Goal: Task Accomplishment & Management: Complete application form

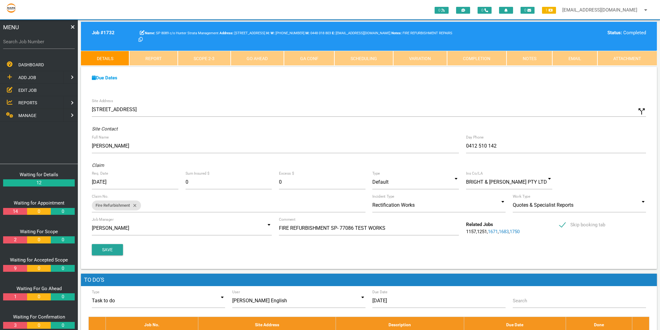
click at [542, 60] on link "Notes" at bounding box center [529, 58] width 46 height 15
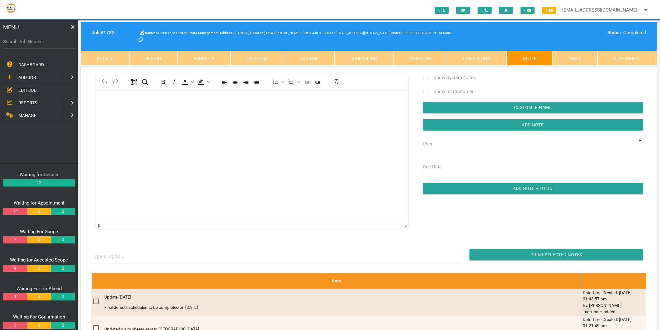
click at [39, 40] on label "Search Job Number" at bounding box center [39, 41] width 72 height 7
click at [39, 40] on input "Search Job Number" at bounding box center [39, 42] width 72 height 14
type input "1634"
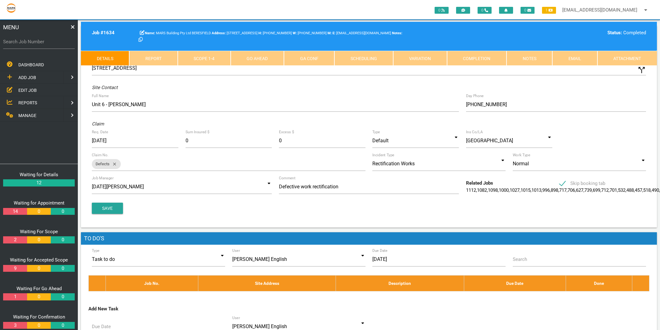
click at [209, 60] on link "Scope 1 - 4" at bounding box center [204, 58] width 53 height 15
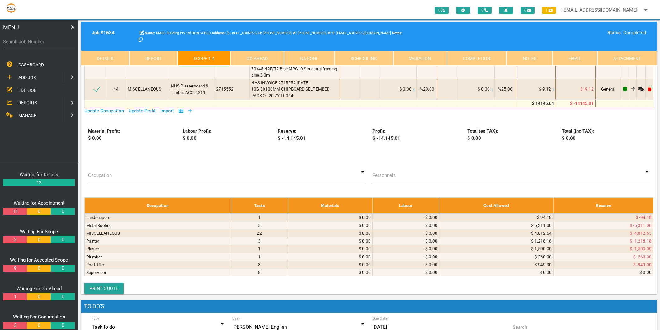
scroll to position [1452, 0]
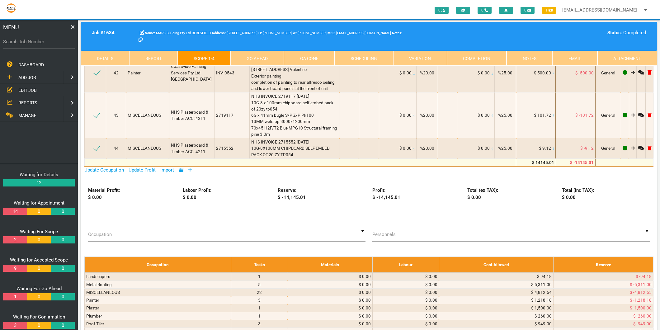
click at [191, 172] on icon at bounding box center [190, 169] width 4 height 5
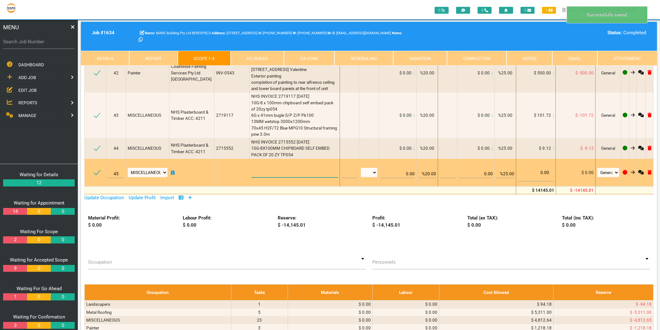
click at [263, 177] on textarea at bounding box center [294, 170] width 87 height 14
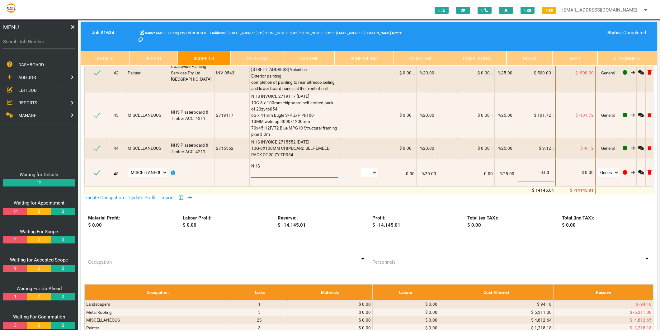
type textarea "NHS"
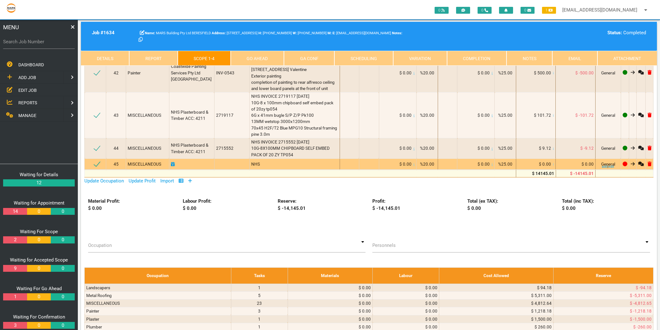
click at [259, 167] on div "NHS" at bounding box center [294, 164] width 87 height 6
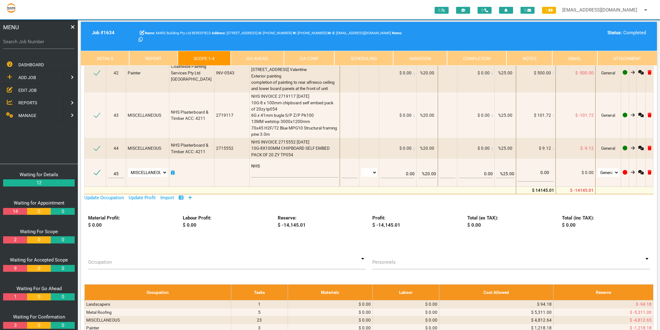
click at [259, 177] on textarea "NHS" at bounding box center [294, 170] width 87 height 14
type textarea "NHS INVOICE 2715545"
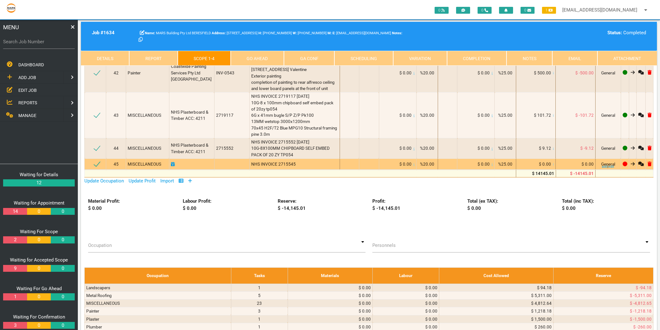
click at [292, 167] on div "NHS INVOICE 2715545" at bounding box center [294, 164] width 87 height 6
click at [290, 167] on div "NHS INVOICE 2715545" at bounding box center [294, 164] width 87 height 6
click at [287, 166] on span "NHS INVOICE 2715545" at bounding box center [273, 163] width 44 height 5
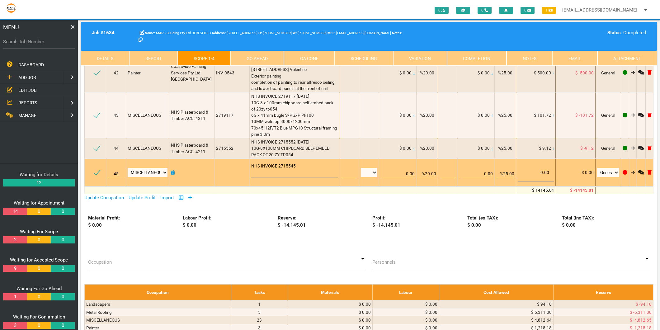
click at [300, 177] on textarea "NHS INVOICE 2715545" at bounding box center [294, 170] width 87 height 14
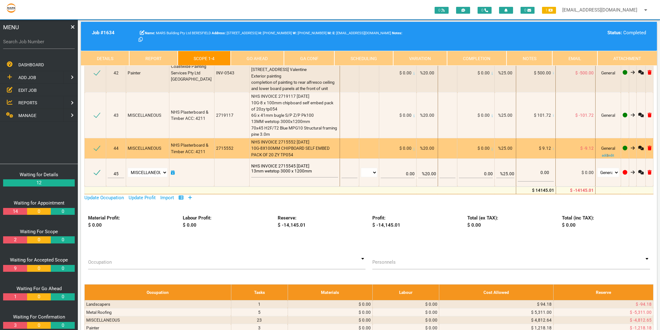
type textarea "NHS INVOICE 2715545 22/7/2025 13mm wetstop 3000 x 1200mm"
click at [319, 158] on div "NHS INVOICE 2715552 22/7/2025 10G-8X100MM CHIPBOARD SELF EMBED PACK OF 20 ZY TP…" at bounding box center [294, 148] width 87 height 19
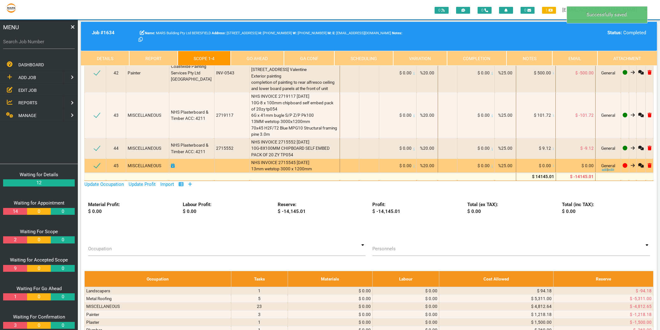
click at [553, 167] on icon at bounding box center [553, 165] width 1 height 3
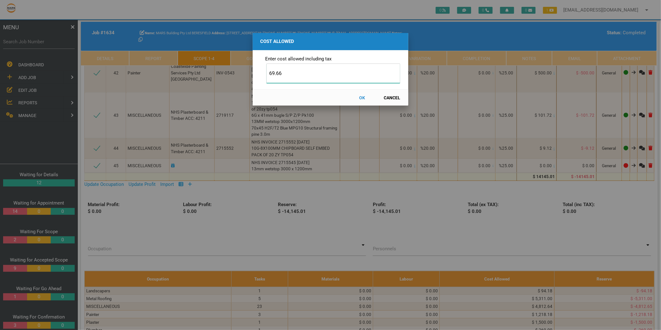
type input "69.66"
click at [362, 97] on button "OK" at bounding box center [361, 97] width 27 height 11
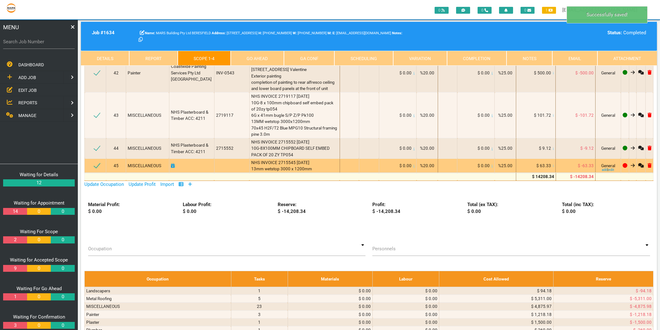
click at [175, 168] on icon at bounding box center [173, 165] width 4 height 4
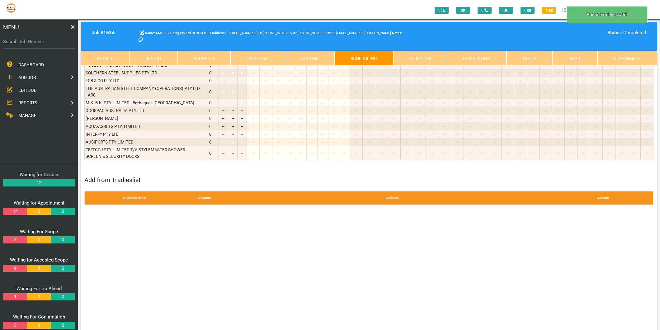
scroll to position [0, 0]
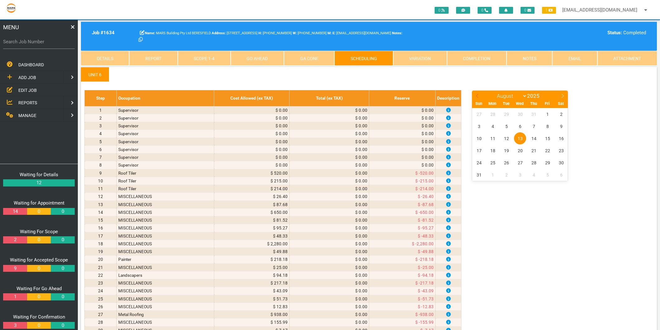
click at [477, 95] on icon at bounding box center [477, 96] width 4 height 4
select select "6"
click at [506, 151] on span "22" at bounding box center [506, 150] width 12 height 12
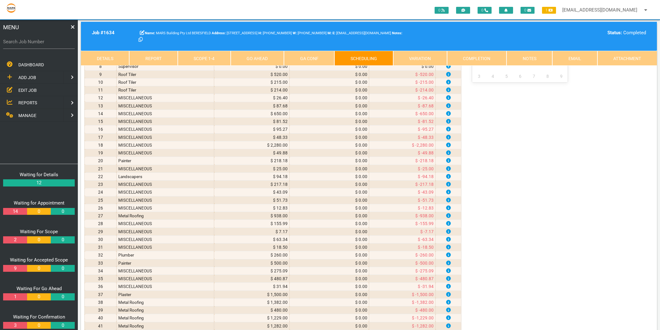
scroll to position [415, 0]
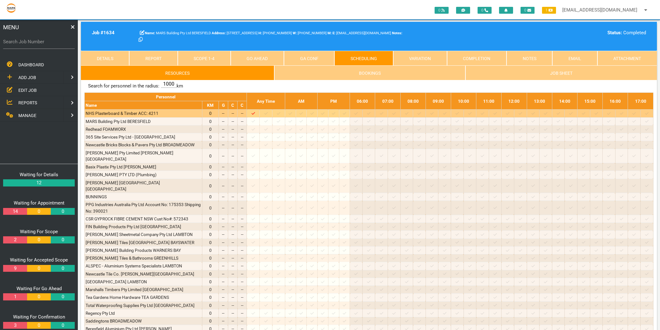
click at [268, 114] on icon at bounding box center [265, 113] width 3 height 2
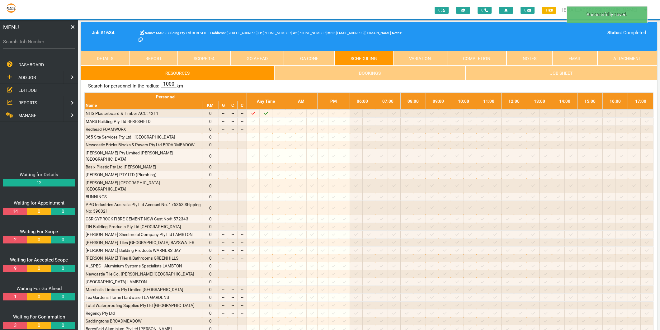
click at [196, 56] on link "Scope 1 - 4" at bounding box center [204, 58] width 53 height 15
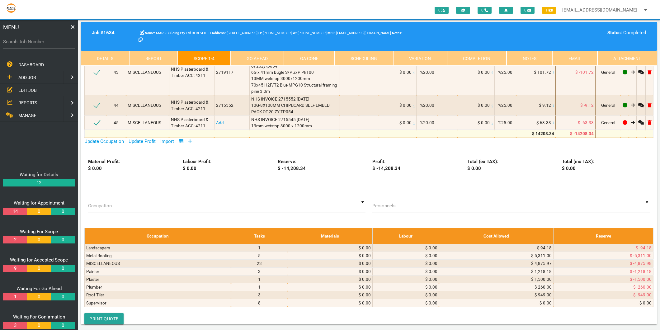
scroll to position [1452, 0]
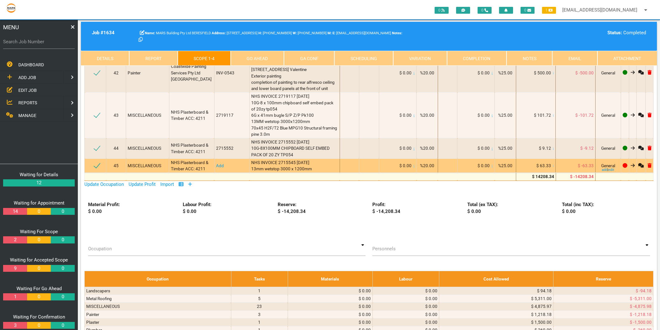
click at [216, 168] on link "Add" at bounding box center [220, 165] width 8 height 5
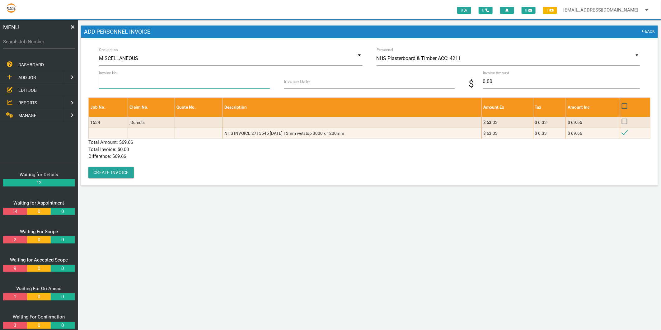
click at [141, 83] on input "Invoice No." at bounding box center [184, 81] width 171 height 14
type input "2715545"
click at [319, 84] on input "Invoice Date" at bounding box center [369, 81] width 171 height 14
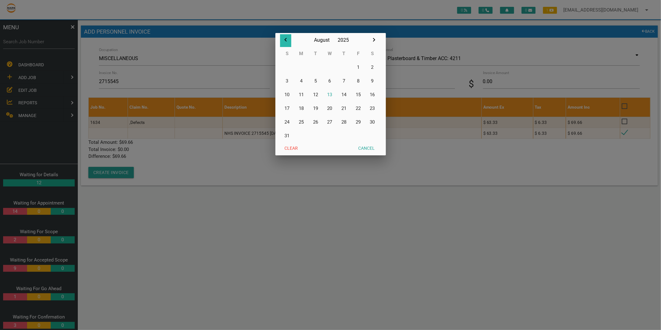
click at [284, 39] on icon "button" at bounding box center [285, 39] width 7 height 7
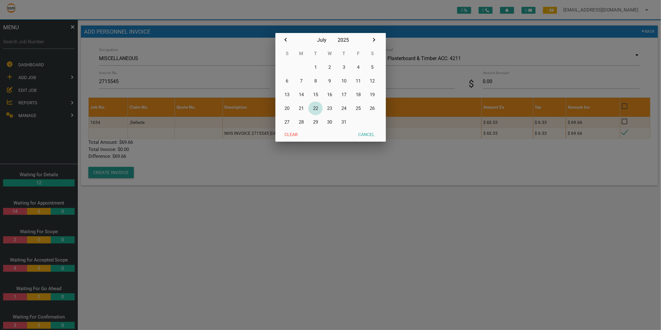
click at [316, 107] on button "22" at bounding box center [315, 108] width 14 height 14
type input "22/07/2025"
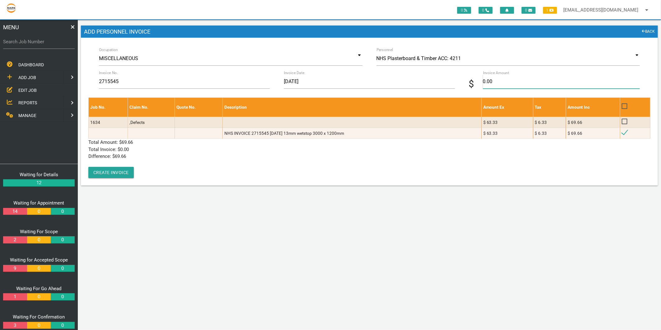
click at [490, 82] on input "0.00" at bounding box center [561, 81] width 157 height 14
click at [169, 156] on p "Difference: $ 69.66" at bounding box center [369, 156] width 562 height 7
click at [105, 172] on button "Create Invoice" at bounding box center [110, 172] width 45 height 11
click at [502, 81] on input "69.99" at bounding box center [561, 81] width 157 height 14
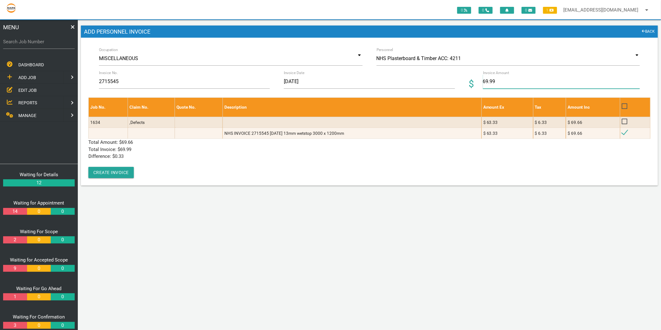
click at [502, 81] on input "69.99" at bounding box center [561, 81] width 157 height 14
type input "69.66"
click at [212, 144] on p "Total Amount: $ 69.66" at bounding box center [369, 142] width 562 height 7
click at [119, 172] on button "Create Invoice" at bounding box center [110, 172] width 45 height 11
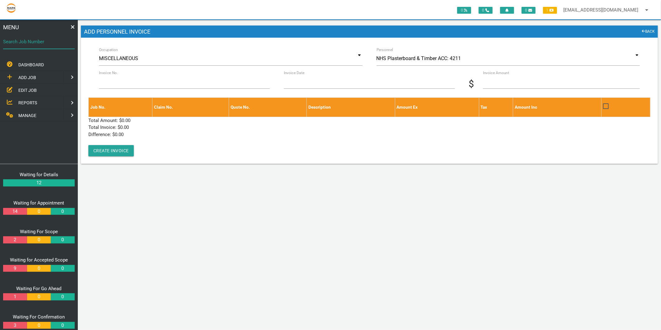
click at [37, 38] on div "Search Job Number" at bounding box center [39, 43] width 72 height 17
type input "1700"
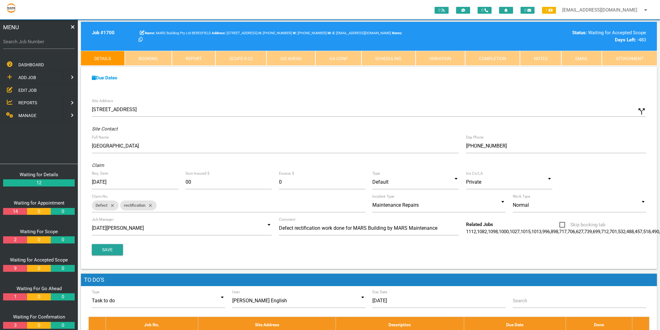
click at [256, 61] on link "Scope 0 - 22" at bounding box center [240, 58] width 51 height 15
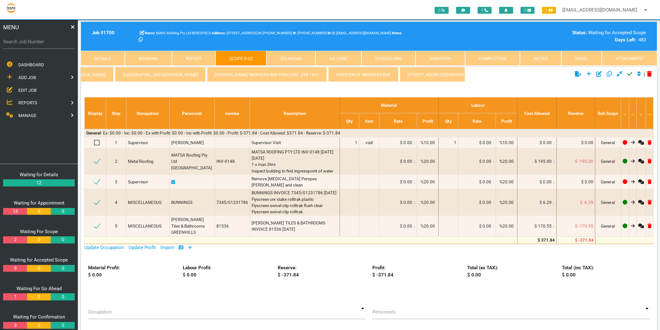
scroll to position [0, 916]
click at [553, 75] on link "[PERSON_NAME] Tighes Hill" at bounding box center [590, 74] width 75 height 15
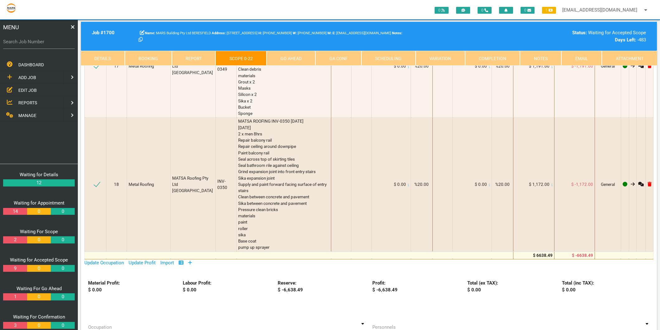
scroll to position [760, 0]
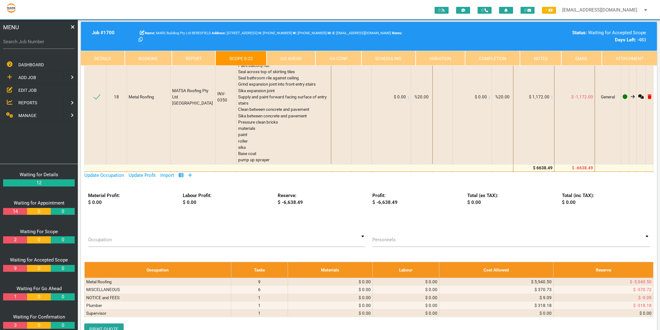
click at [191, 173] on icon at bounding box center [190, 175] width 4 height 5
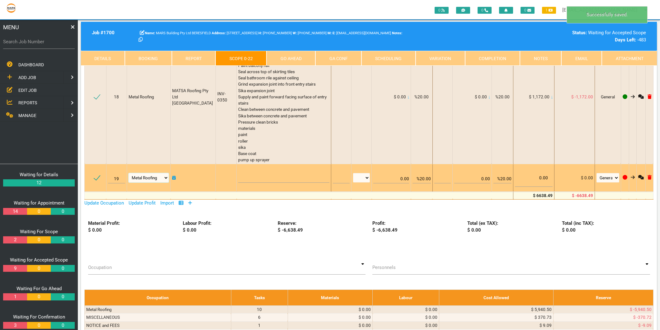
click at [153, 173] on select "Air Conditioning Asbestos Removal Awnings Blinds Bricklayers Building Inspectio…" at bounding box center [148, 177] width 40 height 9
select select "MISCELLANEOUS"
click at [129, 173] on select "Air Conditioning Asbestos Removal Awnings Blinds Bricklayers Building Inspectio…" at bounding box center [148, 177] width 40 height 9
click at [261, 169] on textarea at bounding box center [283, 176] width 91 height 14
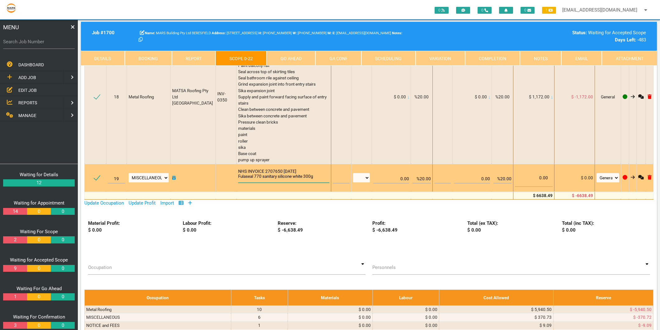
scroll to position [0, 0]
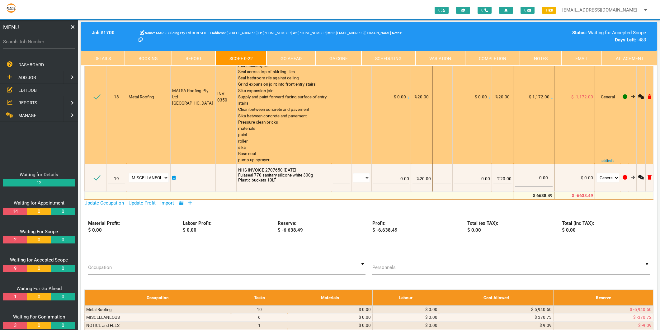
type textarea "NHS INVOICE 2707650 [DATE] Fulaseal 770 sanitary silicone white 300g Plastic bu…"
click at [262, 145] on div "MATSA ROOFING INV-0350 [DATE] [DATE] 2 x men 8hrs Repair balcony rail Repair ce…" at bounding box center [283, 96] width 91 height 132
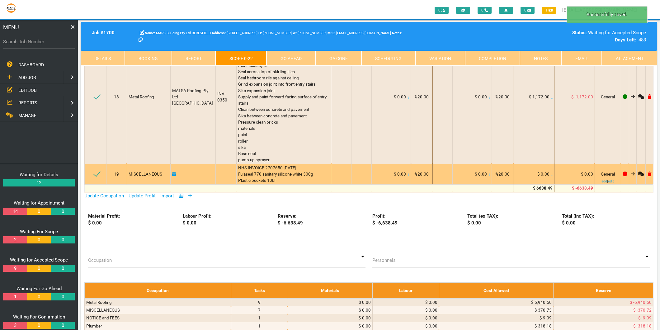
click at [551, 173] on icon at bounding box center [551, 174] width 1 height 3
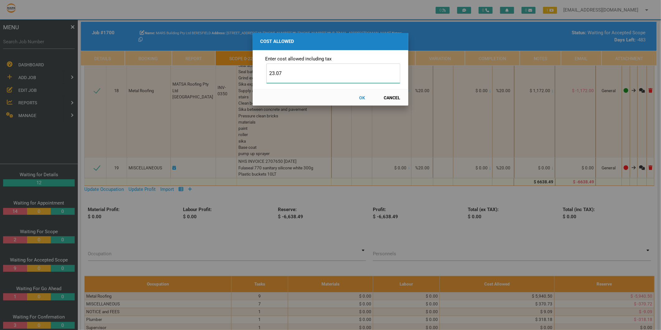
type input "23.07"
click at [363, 96] on button "OK" at bounding box center [361, 97] width 27 height 11
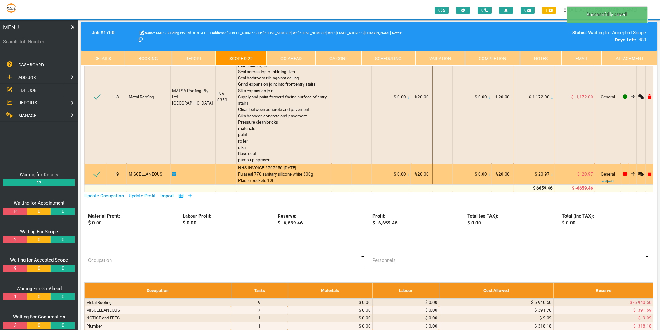
click at [175, 172] on icon at bounding box center [174, 174] width 4 height 4
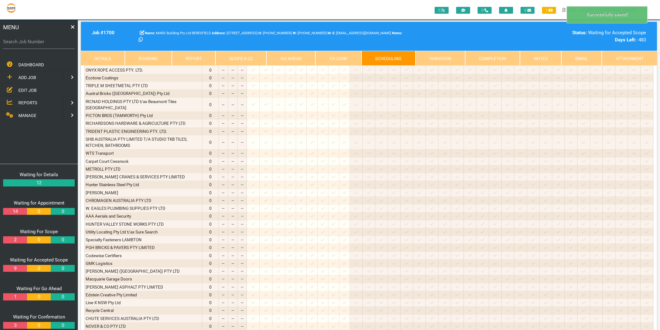
scroll to position [0, 0]
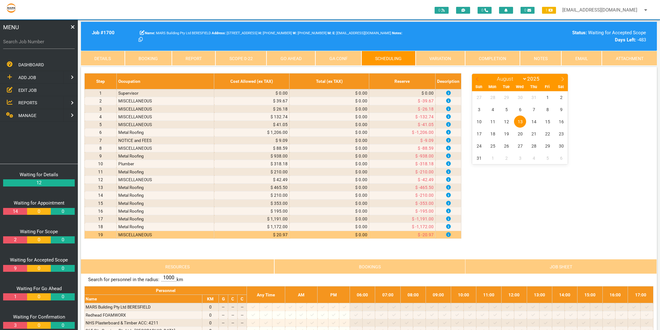
click at [476, 78] on icon at bounding box center [477, 79] width 4 height 4
select select "6"
click at [507, 110] on span "8" at bounding box center [506, 109] width 12 height 12
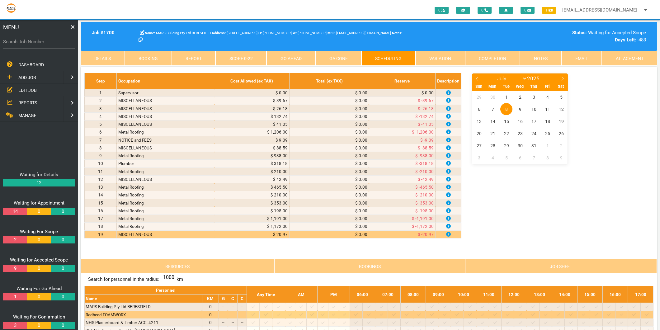
scroll to position [104, 0]
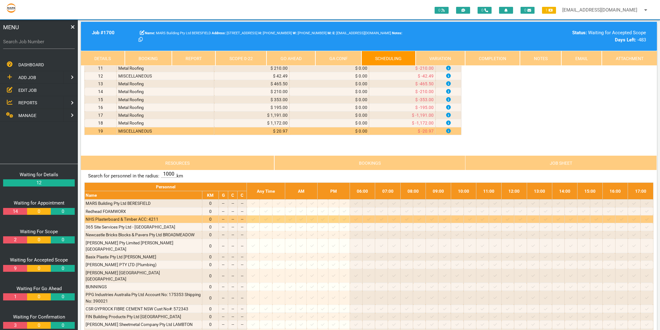
click at [255, 220] on icon at bounding box center [252, 219] width 3 height 2
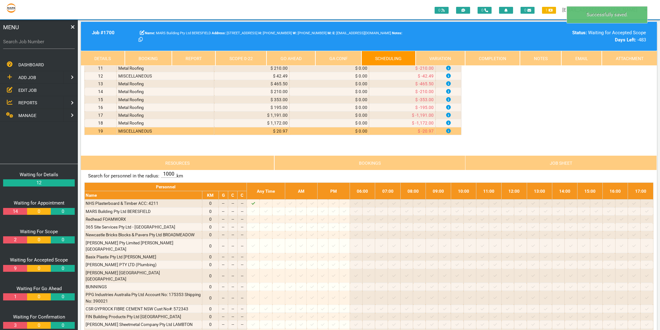
click at [234, 52] on link "Scope 0 - 22" at bounding box center [240, 58] width 51 height 15
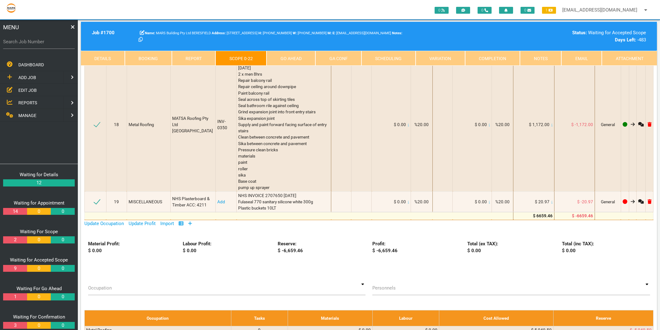
scroll to position [829, 0]
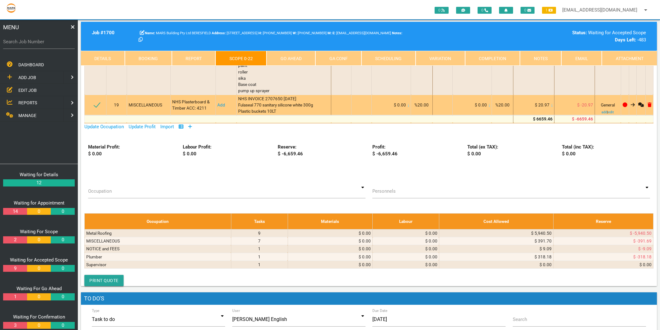
click at [217, 102] on link "Add" at bounding box center [221, 104] width 8 height 5
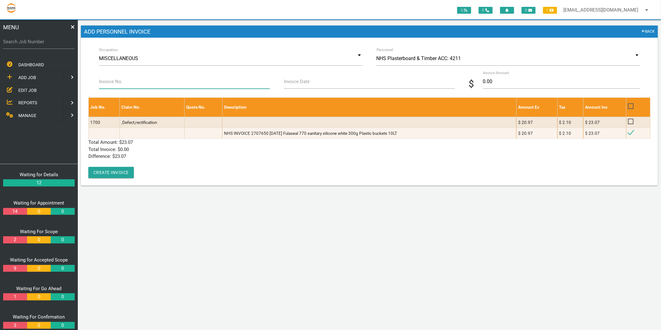
click at [171, 84] on input "Invoice No." at bounding box center [184, 81] width 171 height 14
type input "2707650"
click at [292, 80] on label "Invoice Date" at bounding box center [297, 81] width 26 height 7
click at [292, 80] on input "Invoice Date" at bounding box center [369, 81] width 171 height 14
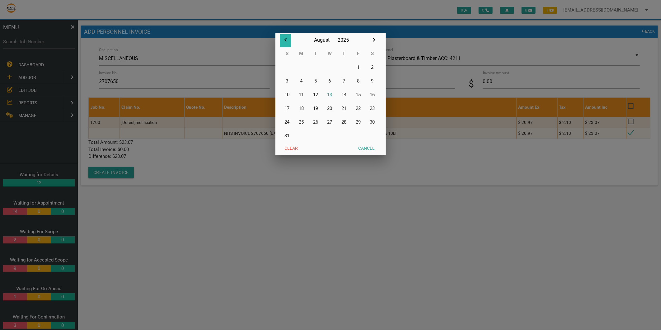
click at [286, 41] on icon "button" at bounding box center [285, 40] width 2 height 4
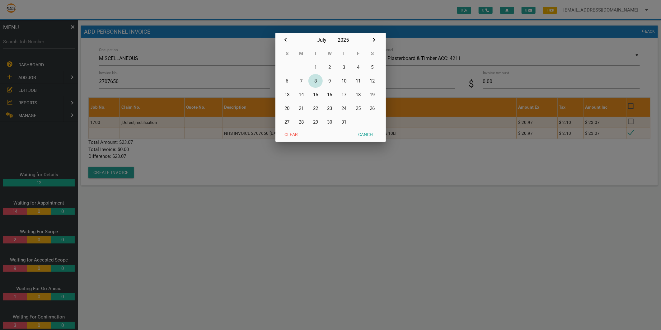
click at [317, 80] on button "8" at bounding box center [315, 81] width 14 height 14
type input "[DATE]"
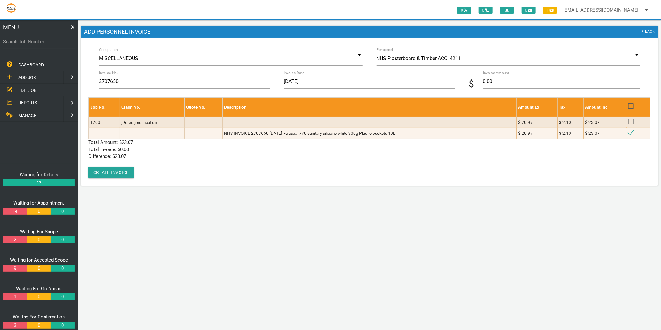
click at [482, 82] on span "$" at bounding box center [476, 84] width 14 height 14
click at [484, 83] on input "0.00" at bounding box center [561, 81] width 157 height 14
type input "23.07"
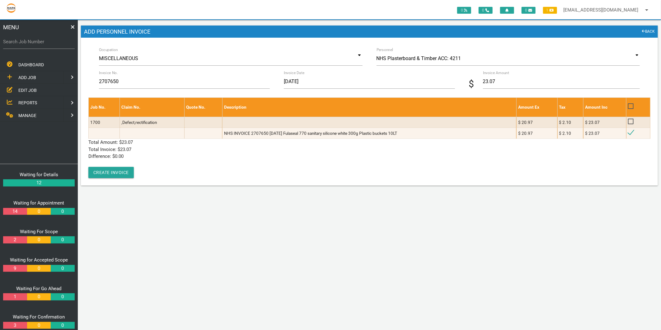
click at [145, 146] on p "Total Invoice: $ 23.07" at bounding box center [369, 149] width 562 height 7
click at [118, 171] on button "Create Invoice" at bounding box center [110, 172] width 45 height 11
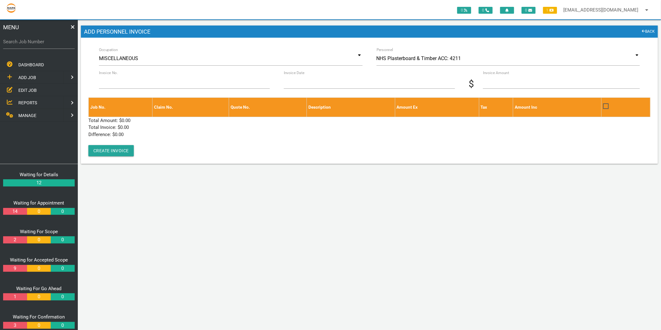
click at [41, 44] on label "Search Job Number" at bounding box center [39, 41] width 72 height 7
click at [41, 44] on input "Search Job Number" at bounding box center [39, 42] width 72 height 14
type input "1700"
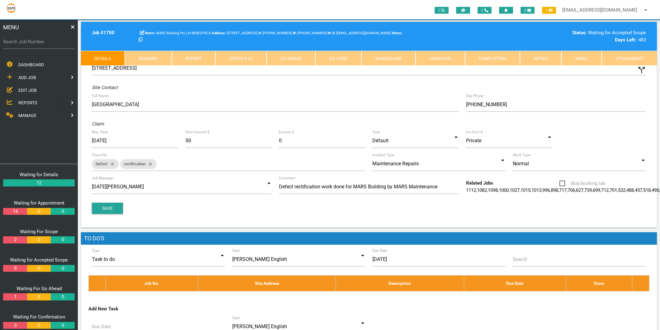
click at [236, 55] on link "Scope 0 - 22" at bounding box center [240, 58] width 51 height 15
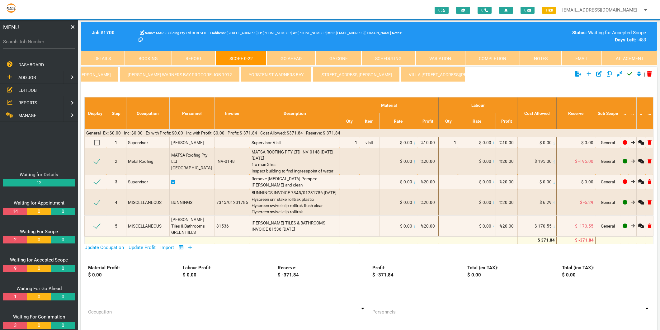
scroll to position [0, 971]
click at [497, 75] on link "[PERSON_NAME] Tighes Hill" at bounding box center [534, 74] width 75 height 15
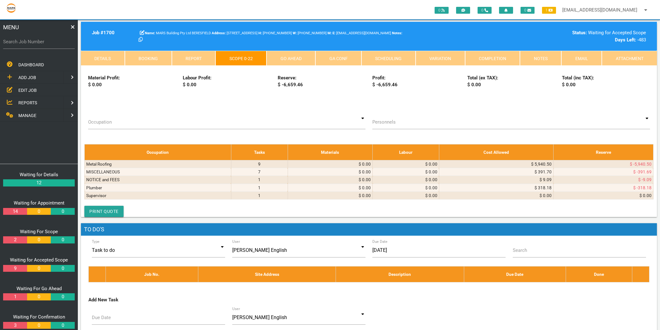
scroll to position [864, 0]
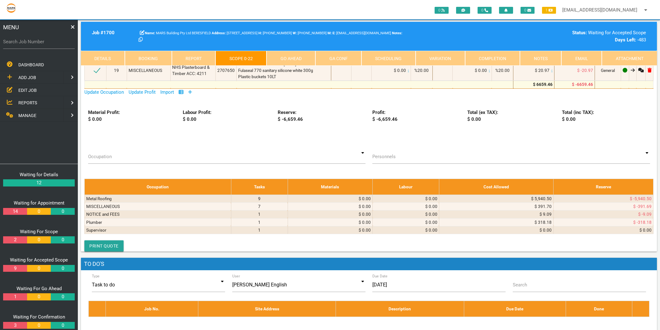
click at [192, 90] on icon at bounding box center [190, 92] width 4 height 4
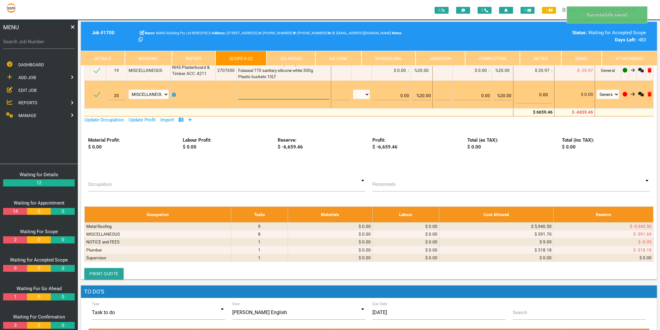
click at [243, 85] on textarea at bounding box center [283, 92] width 91 height 14
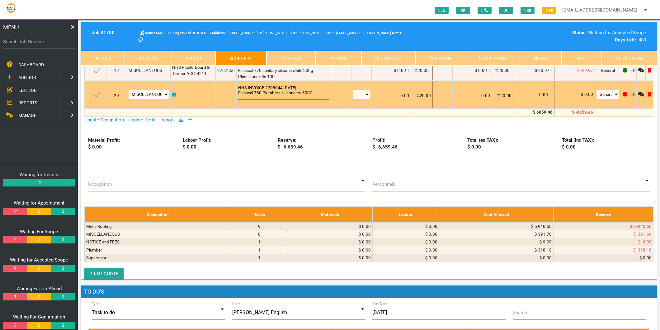
click at [296, 86] on textarea "NHS INVOICE 2708044 8/7/2025 Fulaseal 780 Plumbers silicone trn 300G" at bounding box center [283, 92] width 91 height 14
click at [310, 85] on textarea "NHS INVOICE 2708044 8/7/2025 Fulaseal 780 Plumbers silicone TRN 300G" at bounding box center [283, 92] width 91 height 14
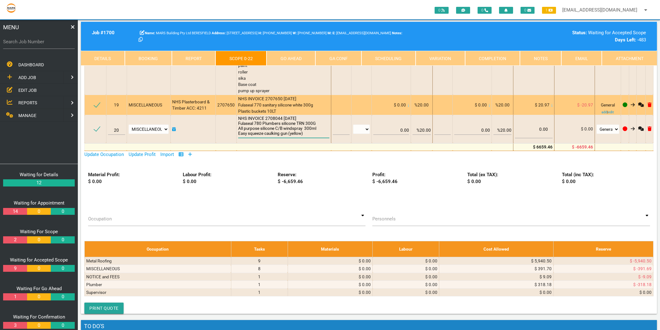
type textarea "NHS INVOICE 2708044 [DATE] Fulaseal 780 Plumbers silicone TRN 300G All purpose …"
click at [315, 96] on div "NHS INVOICE 2707650 [DATE] Fulaseal 770 sanitary silicone white 300g Plastic bu…" at bounding box center [283, 105] width 91 height 19
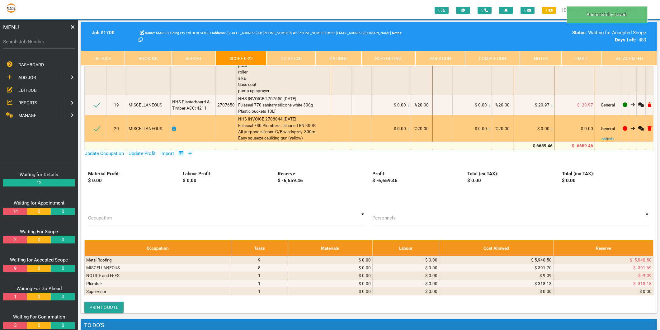
click at [551, 127] on icon at bounding box center [551, 128] width 1 height 3
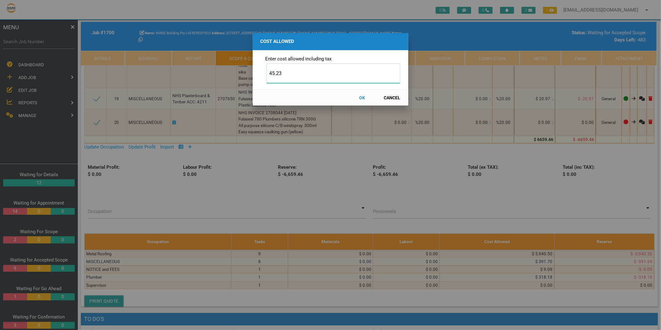
type input "45.23"
click at [361, 96] on button "OK" at bounding box center [361, 97] width 27 height 11
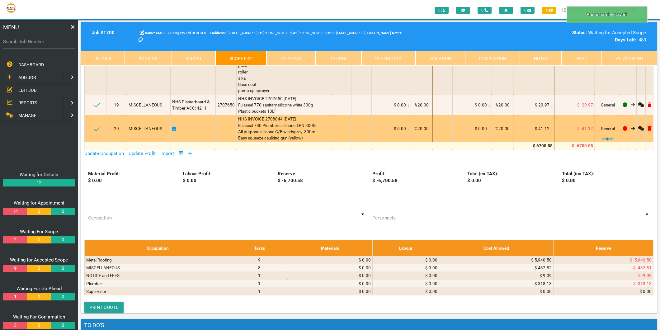
click at [175, 126] on link at bounding box center [174, 128] width 4 height 5
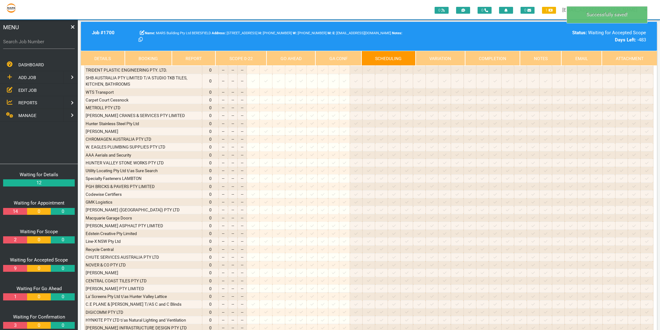
scroll to position [0, 0]
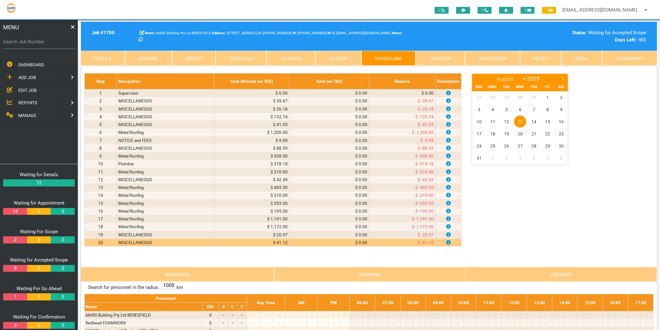
click at [476, 78] on icon at bounding box center [477, 79] width 4 height 4
select select "6"
click at [508, 108] on span "8" at bounding box center [506, 109] width 12 height 12
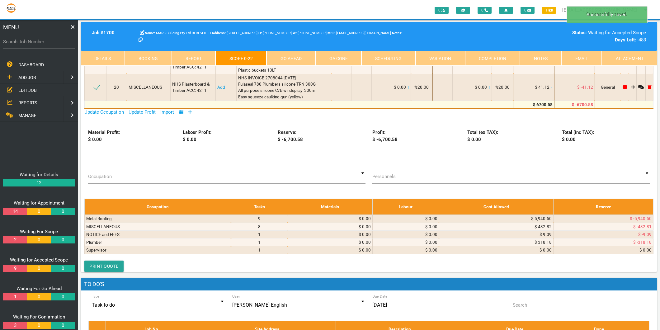
scroll to position [795, 0]
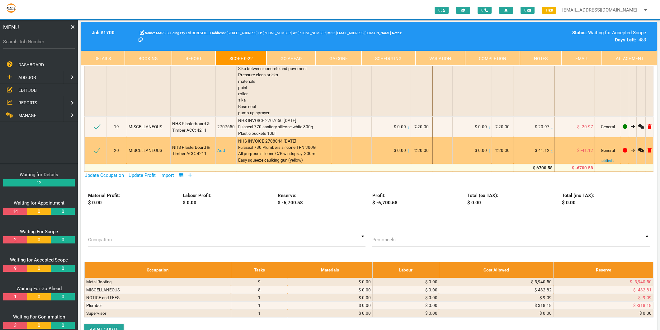
click at [217, 153] on link "Add" at bounding box center [221, 150] width 8 height 5
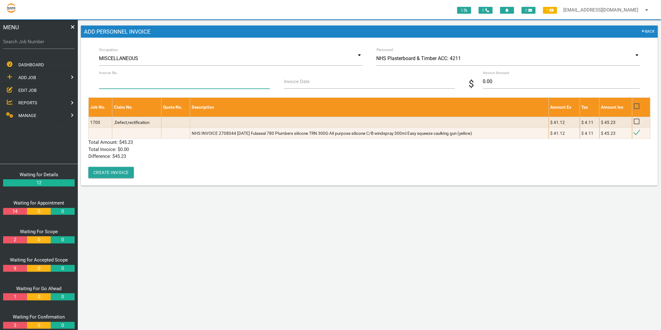
click at [137, 83] on input "Invoice No." at bounding box center [184, 81] width 171 height 14
type input "2708044"
click at [294, 86] on input "Invoice Date" at bounding box center [369, 81] width 171 height 14
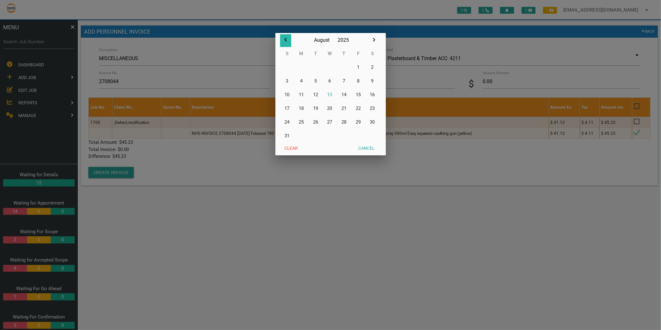
click at [286, 41] on icon "button" at bounding box center [285, 40] width 2 height 4
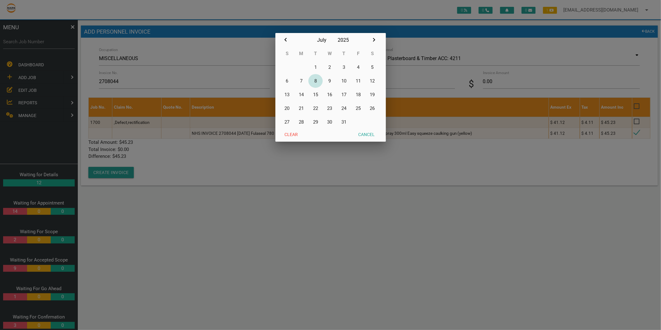
click at [316, 80] on button "8" at bounding box center [315, 81] width 14 height 14
type input "[DATE]"
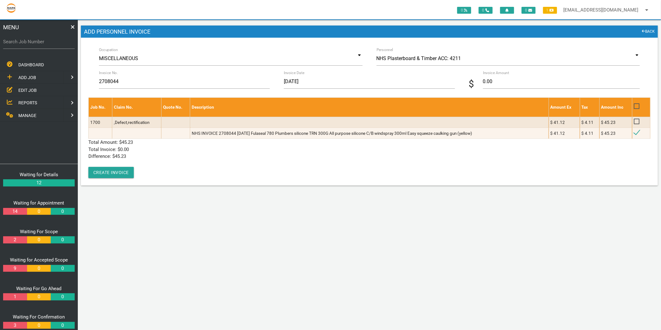
click at [481, 79] on span "$" at bounding box center [476, 84] width 14 height 14
click at [486, 82] on input "0.00" at bounding box center [561, 81] width 157 height 14
click at [485, 80] on input "0.00" at bounding box center [561, 81] width 157 height 14
type input "45.23"
click at [162, 161] on div "Job No. Claim No. Quote No. Description Amount Ex Tax Amount Inc 1700 ,Defect,r…" at bounding box center [369, 137] width 562 height 81
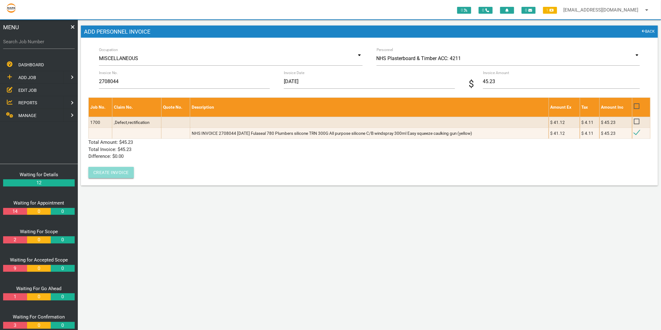
click at [107, 175] on button "Create Invoice" at bounding box center [110, 172] width 45 height 11
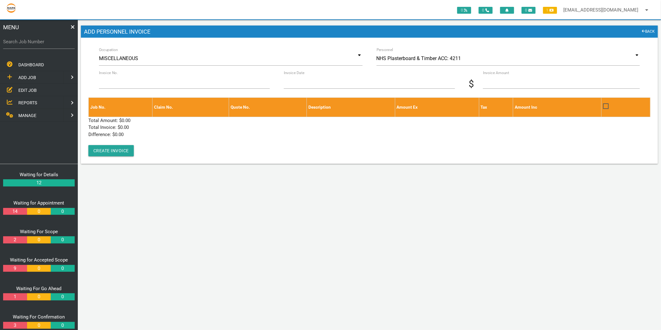
click at [35, 40] on label "Search Job Number" at bounding box center [39, 41] width 72 height 7
click at [35, 40] on input "Search Job Number" at bounding box center [39, 42] width 72 height 14
type input "1375"
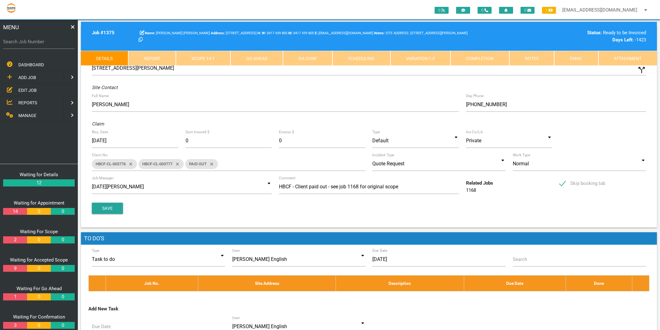
click at [203, 57] on link "Scope 14 - 1" at bounding box center [203, 58] width 54 height 15
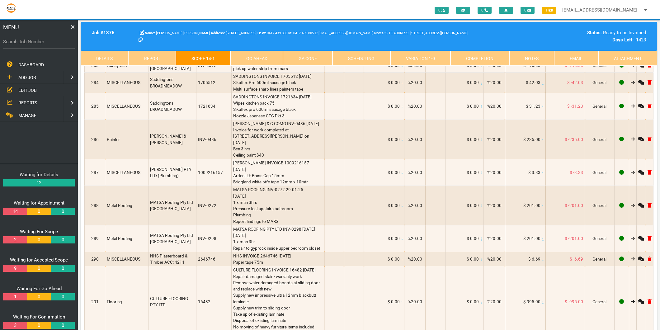
scroll to position [7363, 0]
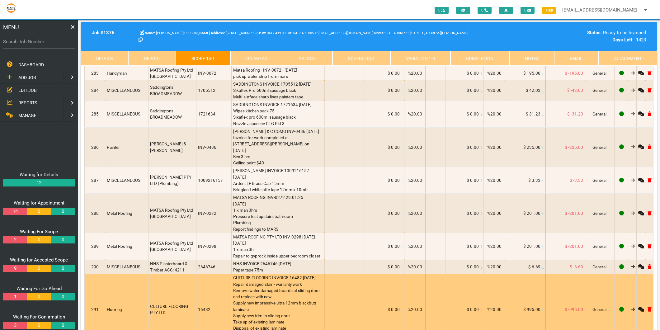
select select "MISCELLANEOUS"
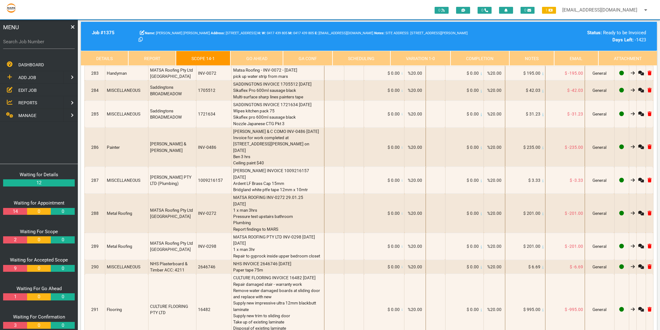
type textarea "NHS INVOICE 2709801 [DATE] Sikaflex Pro 600ml black"
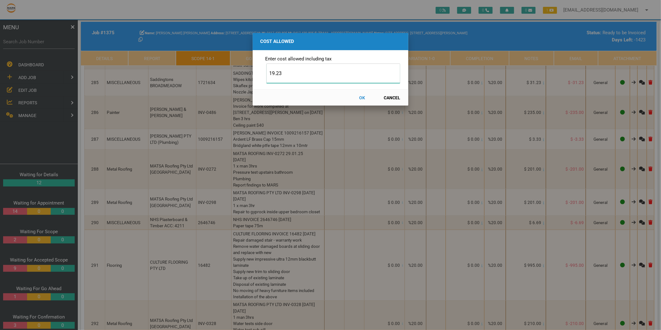
type input "19.23"
click at [363, 97] on button "OK" at bounding box center [361, 97] width 27 height 11
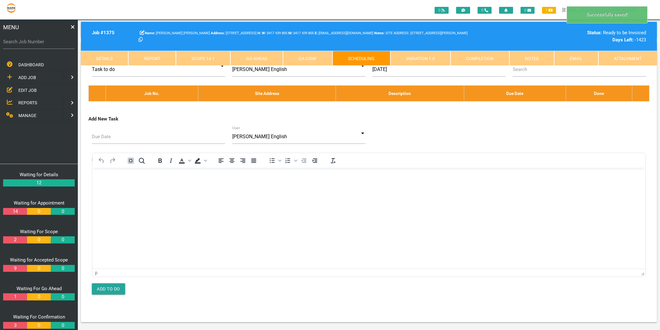
scroll to position [0, 0]
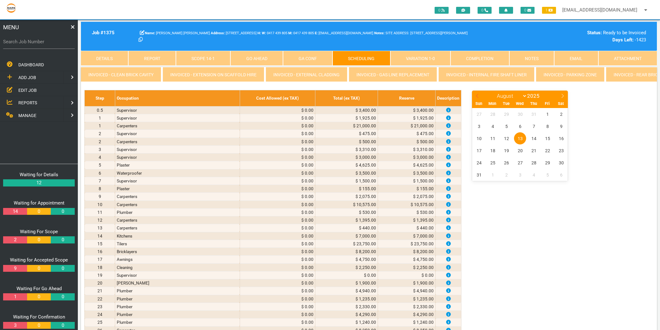
click at [475, 98] on icon at bounding box center [477, 96] width 4 height 4
select select "6"
click at [544, 132] on span "11" at bounding box center [547, 126] width 12 height 12
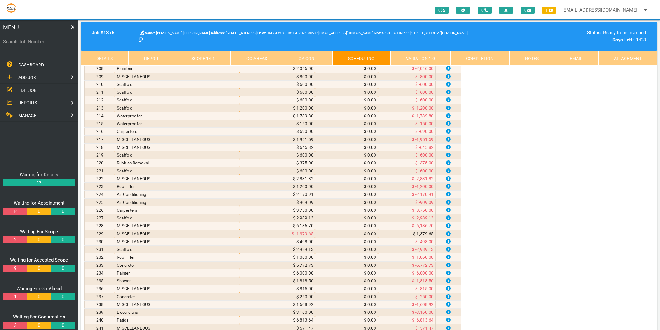
scroll to position [2281, 0]
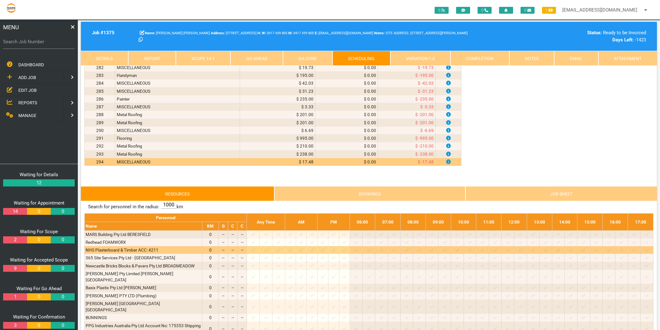
click at [255, 252] on icon at bounding box center [252, 250] width 3 height 4
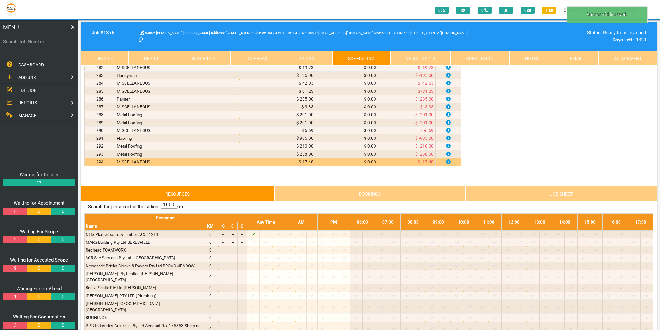
click at [204, 57] on link "Scope 14 - 1" at bounding box center [203, 58] width 54 height 15
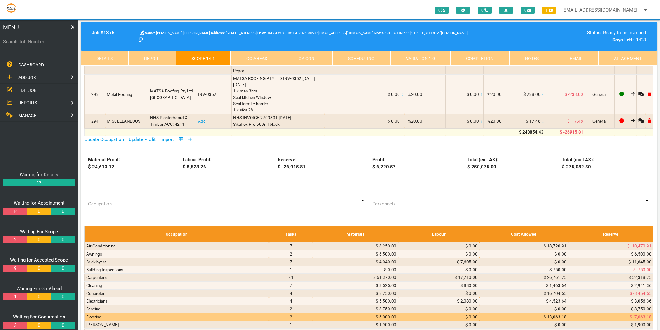
scroll to position [7507, 0]
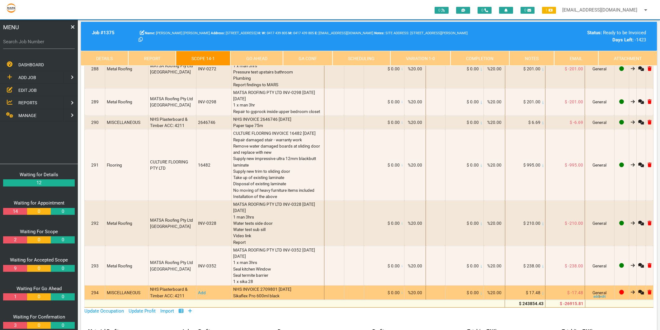
click at [198, 290] on link "Add" at bounding box center [202, 292] width 8 height 5
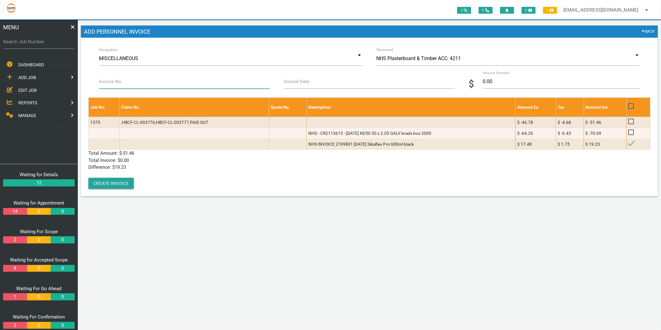
click at [142, 83] on input "Invoice No." at bounding box center [184, 81] width 171 height 14
type input "I"
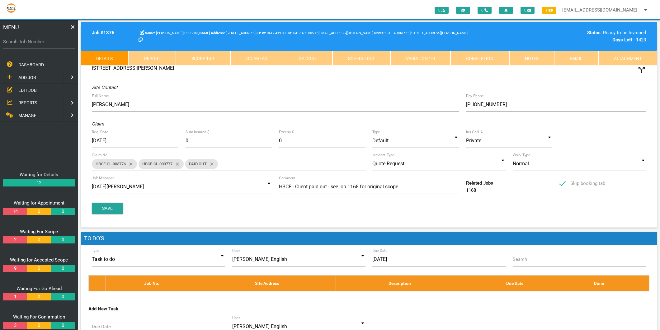
click at [222, 61] on link "Scope 14 - 1" at bounding box center [203, 58] width 54 height 15
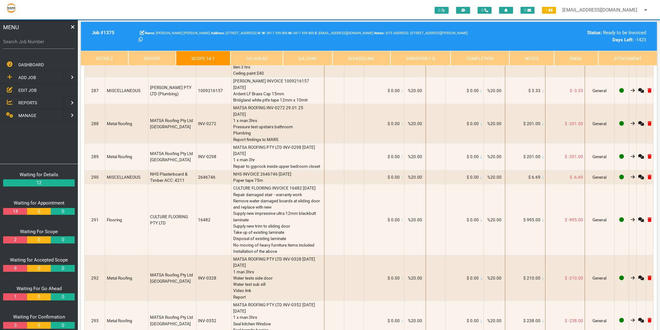
scroll to position [7432, 0]
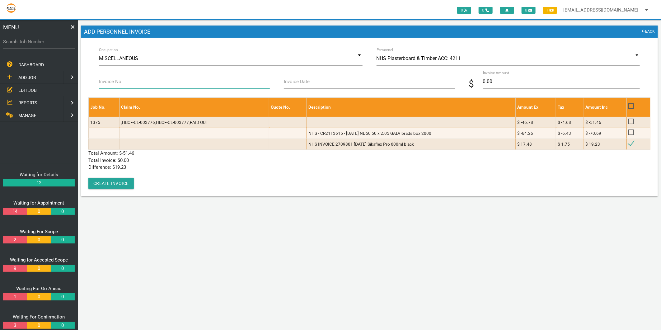
click at [133, 84] on input "Invoice No." at bounding box center [184, 81] width 171 height 14
type input "2709801"
click at [317, 80] on input "Invoice Date" at bounding box center [369, 81] width 171 height 14
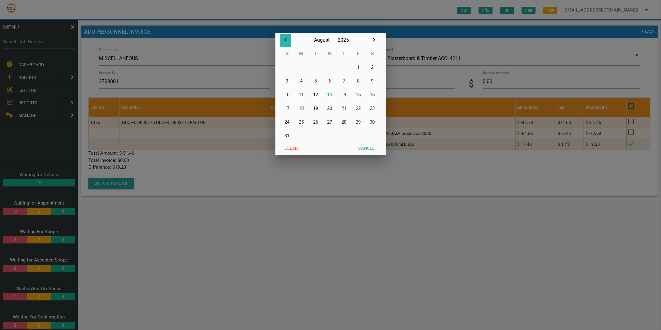
click at [287, 39] on icon "button" at bounding box center [285, 39] width 7 height 7
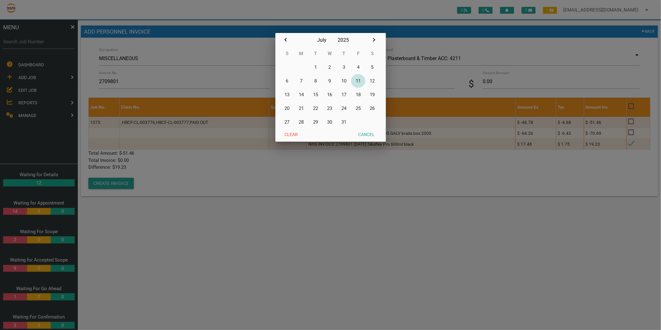
click at [355, 81] on button "11" at bounding box center [358, 81] width 14 height 14
type input "[DATE]"
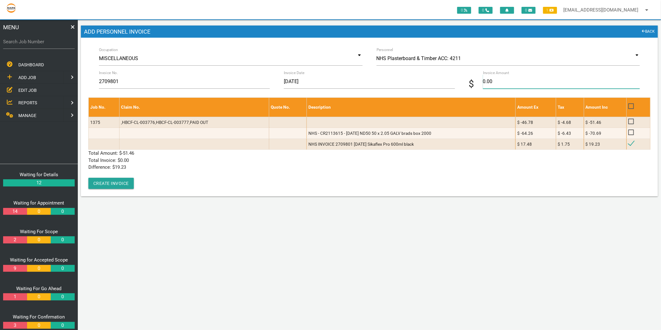
click at [499, 84] on input "0.00" at bounding box center [561, 81] width 157 height 14
type input "19.23"
click at [240, 172] on div "Job No. Claim No. Quote No. Description Amount Ex Tax Amount Inc 1375 ,HBCF-CL-…" at bounding box center [369, 142] width 562 height 91
click at [119, 182] on button "Create Invoice" at bounding box center [110, 183] width 45 height 11
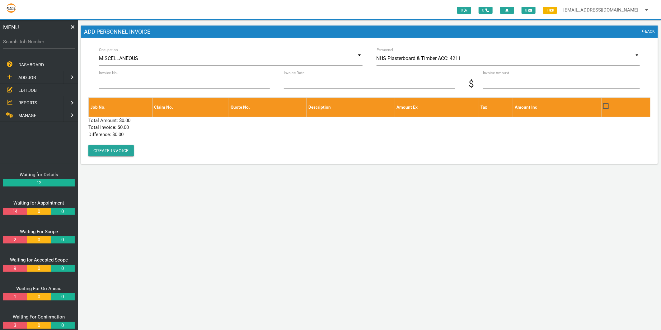
click at [58, 33] on div "MENU" at bounding box center [39, 27] width 78 height 15
click at [51, 41] on label "Search Job Number" at bounding box center [39, 41] width 72 height 7
click at [51, 41] on input "Search Job Number" at bounding box center [39, 42] width 72 height 14
type input "11671"
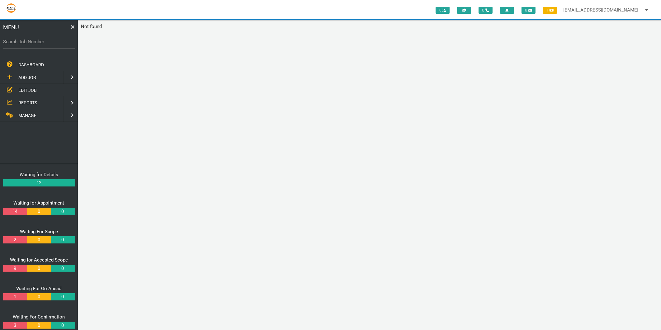
click at [82, 40] on div "0 0 0 1 [EMAIL_ADDRESS][DOMAIN_NAME] arrow_drop_down Account Preferences Logout…" at bounding box center [369, 175] width 583 height 310
click at [35, 41] on label "Search Job Number" at bounding box center [39, 41] width 72 height 7
click at [35, 41] on input "Search Job Number" at bounding box center [39, 42] width 72 height 14
type input "1671"
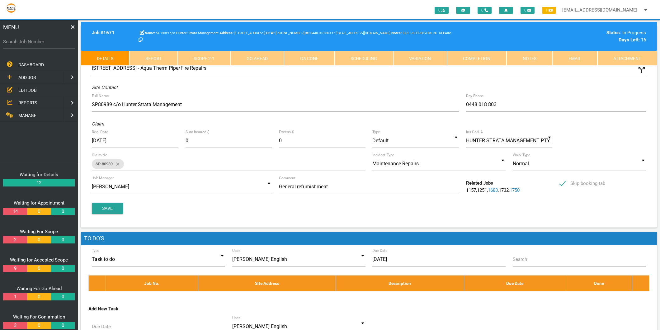
click at [212, 56] on link "Scope 2 - 1" at bounding box center [204, 58] width 53 height 15
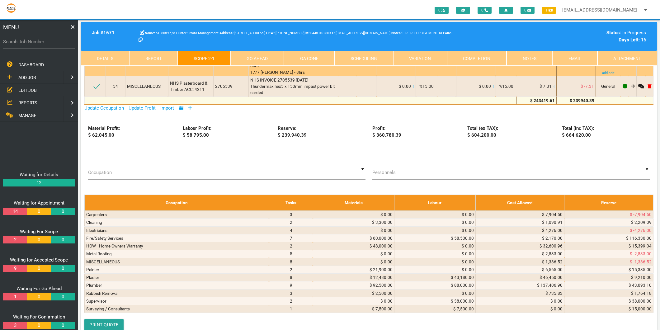
scroll to position [3146, 0]
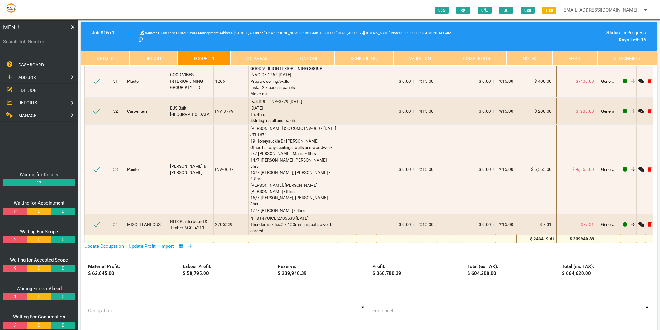
click at [191, 244] on icon at bounding box center [190, 246] width 4 height 4
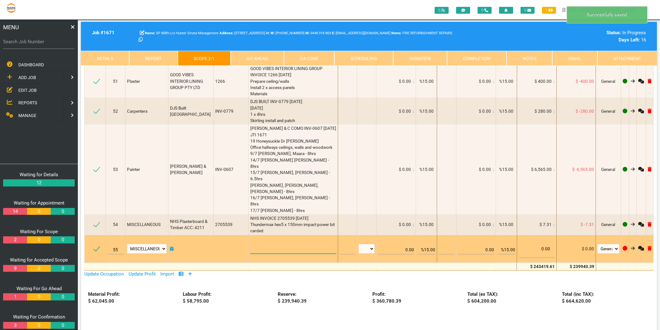
click at [258, 240] on textarea at bounding box center [293, 247] width 86 height 14
type textarea "n"
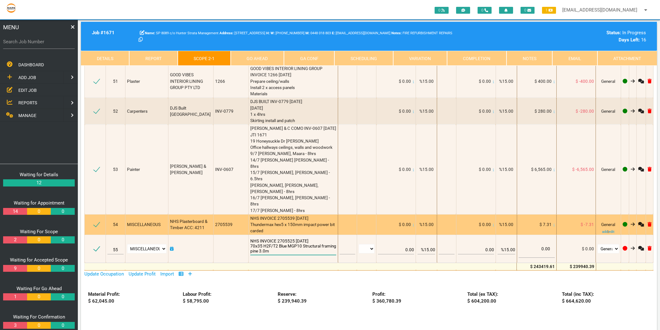
scroll to position [0, 0]
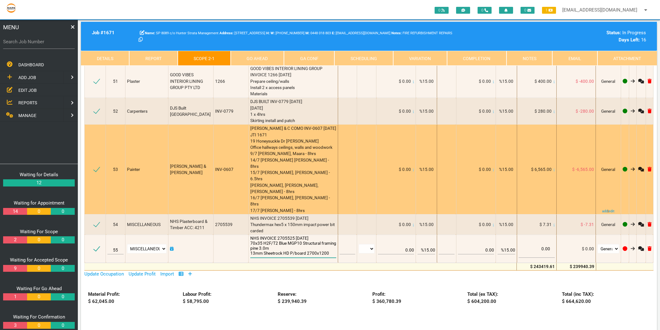
type textarea "NHS INVOICE 2705525 [DATE] 70x35 H2F/T2 Blue MGP10 Structural framing pine 3.0m…"
click at [304, 158] on div "[PERSON_NAME] & C COMO INV-0607 [DATE] JTI 1671 19 Honeysuckle Dr [PERSON_NAME]…" at bounding box center [293, 169] width 86 height 88
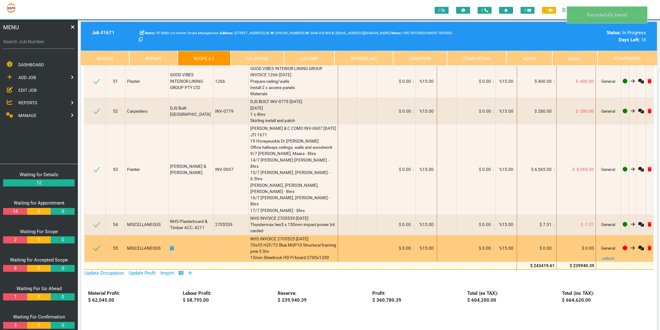
click at [553, 247] on icon at bounding box center [553, 248] width 1 height 3
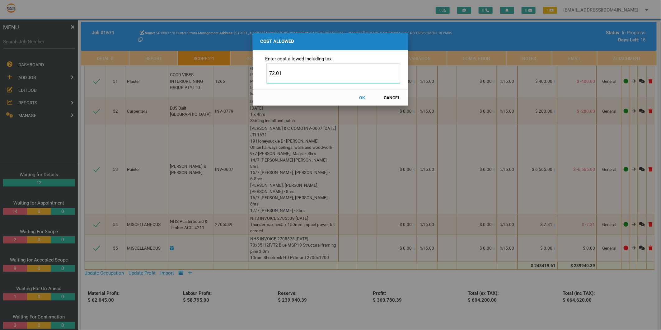
type input "72.01"
click at [365, 98] on button "OK" at bounding box center [361, 97] width 27 height 11
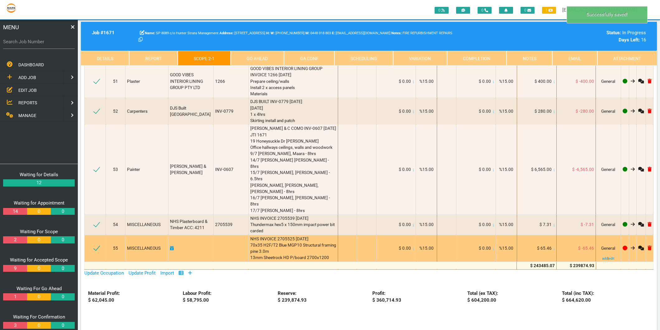
click at [171, 246] on icon at bounding box center [172, 248] width 4 height 4
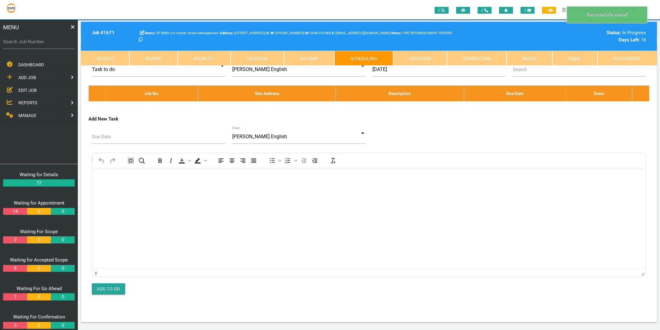
scroll to position [0, 0]
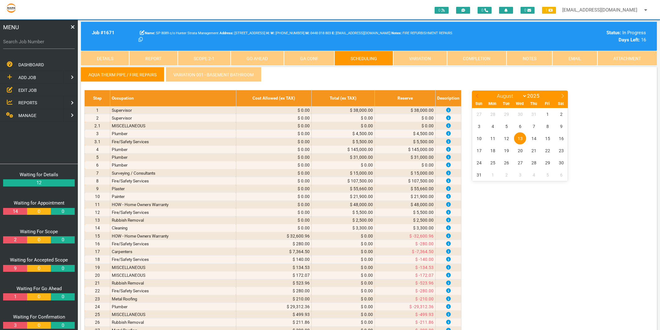
click at [478, 95] on icon at bounding box center [477, 96] width 4 height 4
select select "6"
click at [536, 113] on span "3" at bounding box center [533, 114] width 12 height 12
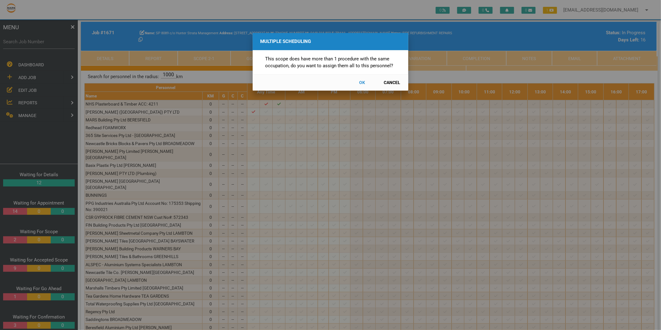
click at [389, 82] on button "Cancel" at bounding box center [391, 82] width 27 height 11
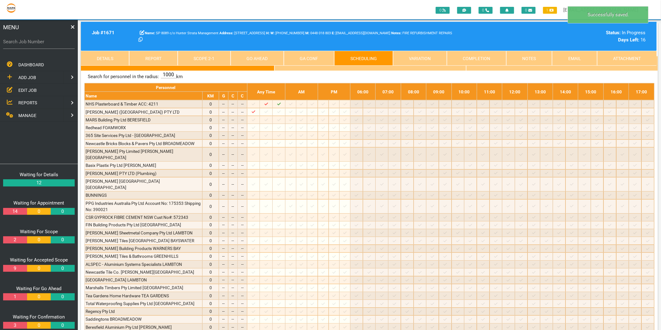
click at [217, 57] on link "Scope 2 - 1" at bounding box center [204, 58] width 53 height 15
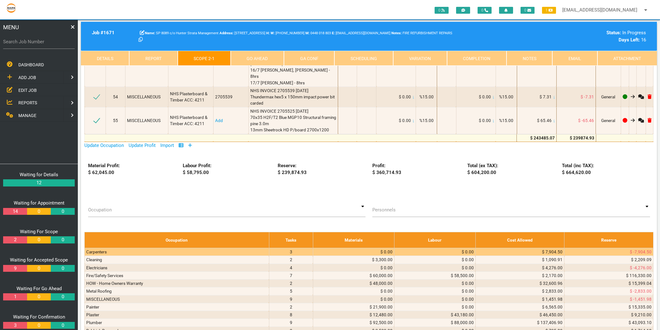
scroll to position [3180, 0]
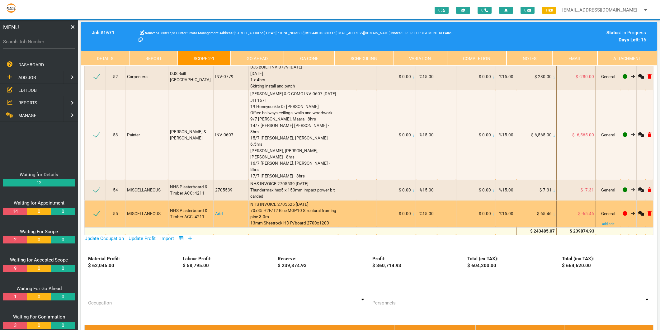
click at [216, 211] on link "Add" at bounding box center [219, 213] width 8 height 5
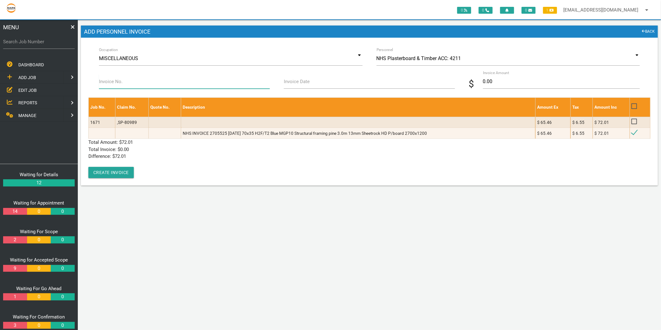
click at [135, 82] on input "Invoice No." at bounding box center [184, 81] width 171 height 14
type input "2705525"
click at [318, 78] on input "Invoice Date" at bounding box center [369, 81] width 171 height 14
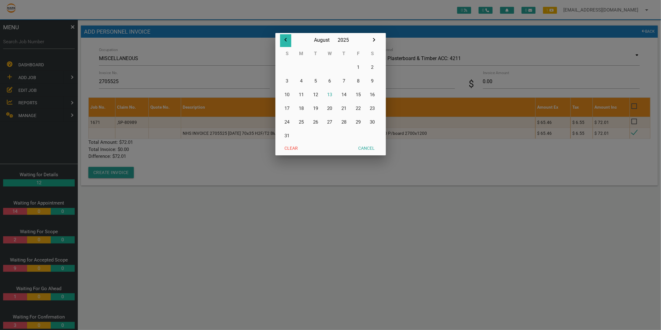
click at [284, 39] on icon "button" at bounding box center [285, 39] width 7 height 7
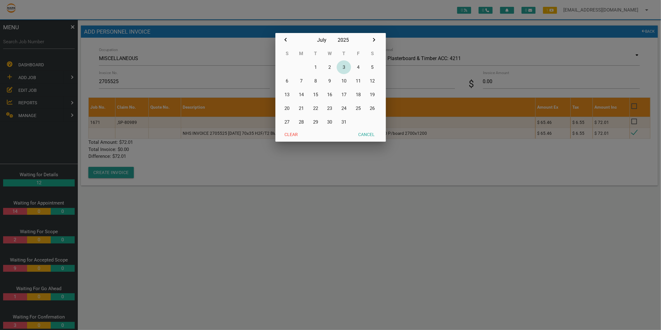
click at [342, 67] on button "3" at bounding box center [344, 67] width 14 height 14
type input "[DATE]"
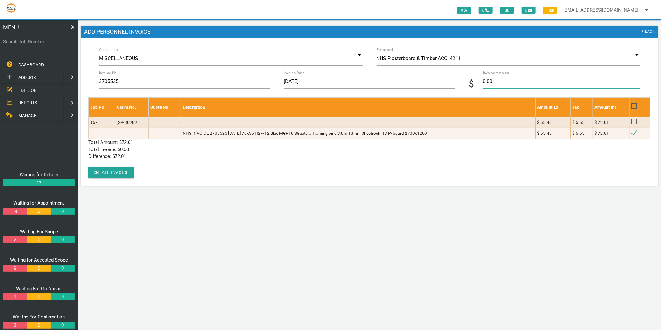
click at [492, 80] on input "0.00" at bounding box center [561, 81] width 157 height 14
type input "0"
type input "72.01"
click at [215, 156] on p "Difference: $ 72.01" at bounding box center [369, 156] width 562 height 7
click at [121, 170] on button "Create Invoice" at bounding box center [110, 172] width 45 height 11
